Goal: Understand process/instructions: Learn about a topic

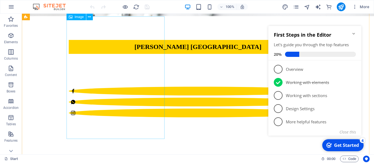
scroll to position [138, 0]
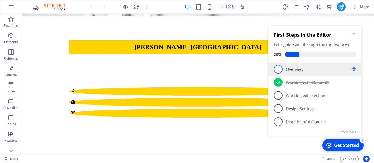
click at [280, 69] on span "1" at bounding box center [278, 69] width 9 height 9
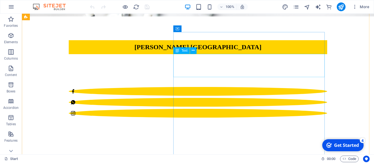
scroll to position [0, 0]
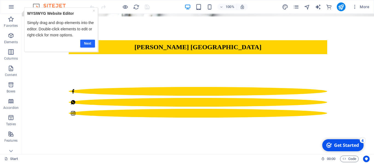
click at [89, 42] on link "Next" at bounding box center [87, 44] width 15 height 8
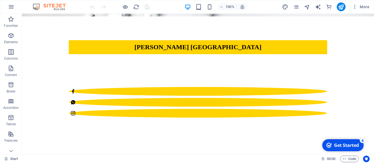
click at [344, 147] on div "Get Started" at bounding box center [346, 145] width 25 height 6
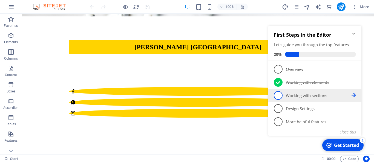
click at [294, 95] on p "Working with sections - incomplete" at bounding box center [319, 96] width 66 height 6
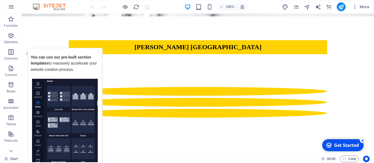
click at [68, 98] on img "Tooltip" at bounding box center [65, 121] width 66 height 84
click at [328, 145] on icon "checkmark" at bounding box center [328, 145] width 5 height 5
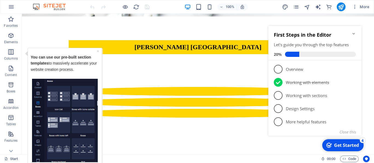
click at [71, 59] on strong "pre-built section templates" at bounding box center [61, 60] width 61 height 10
click at [9, 55] on icon "button" at bounding box center [11, 52] width 7 height 7
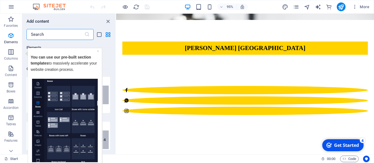
scroll to position [247, 0]
click at [8, 53] on icon "button" at bounding box center [11, 52] width 7 height 7
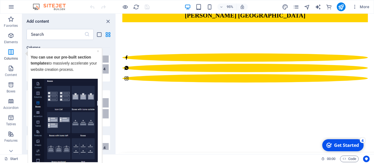
scroll to position [838, 0]
click at [97, 50] on link "×" at bounding box center [98, 51] width 2 height 4
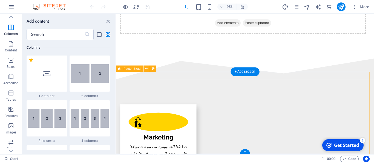
scroll to position [627, 0]
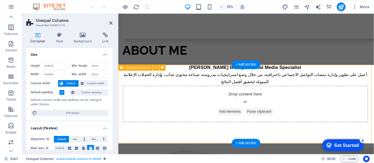
scroll to position [25, 0]
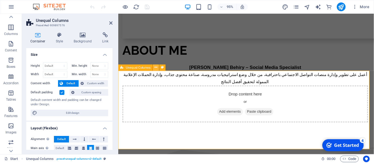
click at [157, 69] on icon at bounding box center [156, 67] width 3 height 5
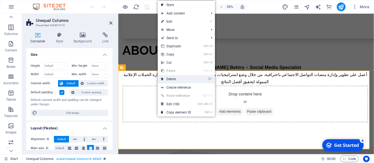
click at [164, 82] on link "⌦ Delete" at bounding box center [176, 79] width 37 height 8
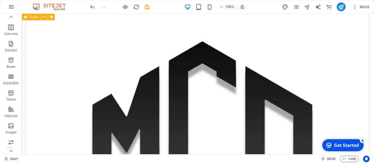
scroll to position [486, 0]
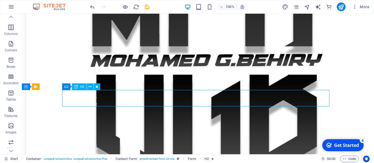
scroll to position [486, 0]
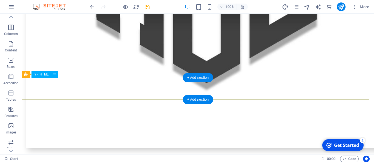
scroll to position [618, 0]
